Goal: Navigation & Orientation: Find specific page/section

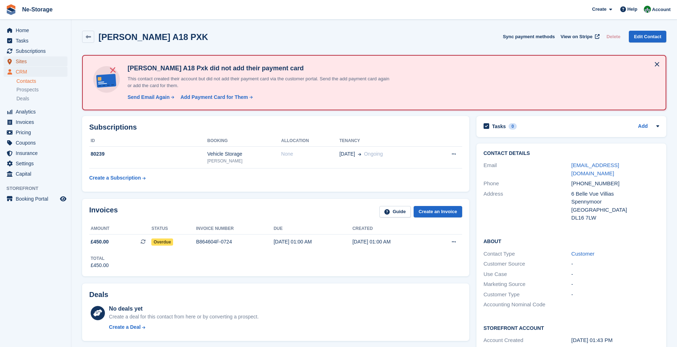
click at [24, 65] on span "Sites" at bounding box center [37, 61] width 43 height 10
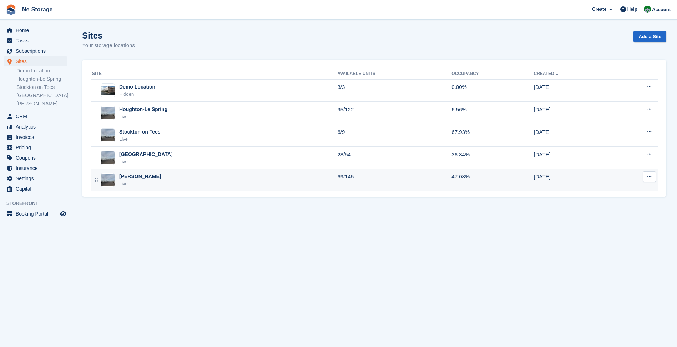
click at [164, 178] on div "[PERSON_NAME] Live" at bounding box center [214, 180] width 245 height 15
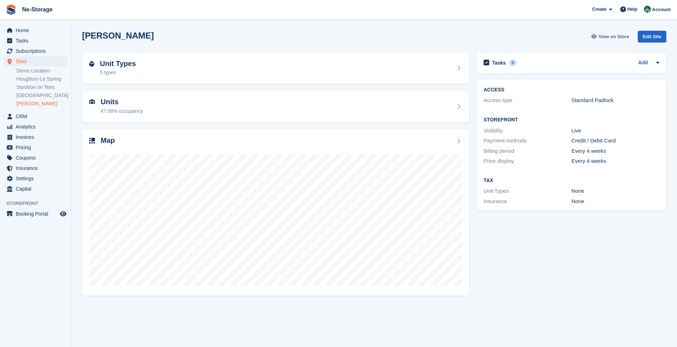
click at [617, 34] on span "View on Store" at bounding box center [613, 36] width 31 height 7
click at [616, 42] on link "View on Store" at bounding box center [611, 37] width 42 height 12
